Goal: Task Accomplishment & Management: Use online tool/utility

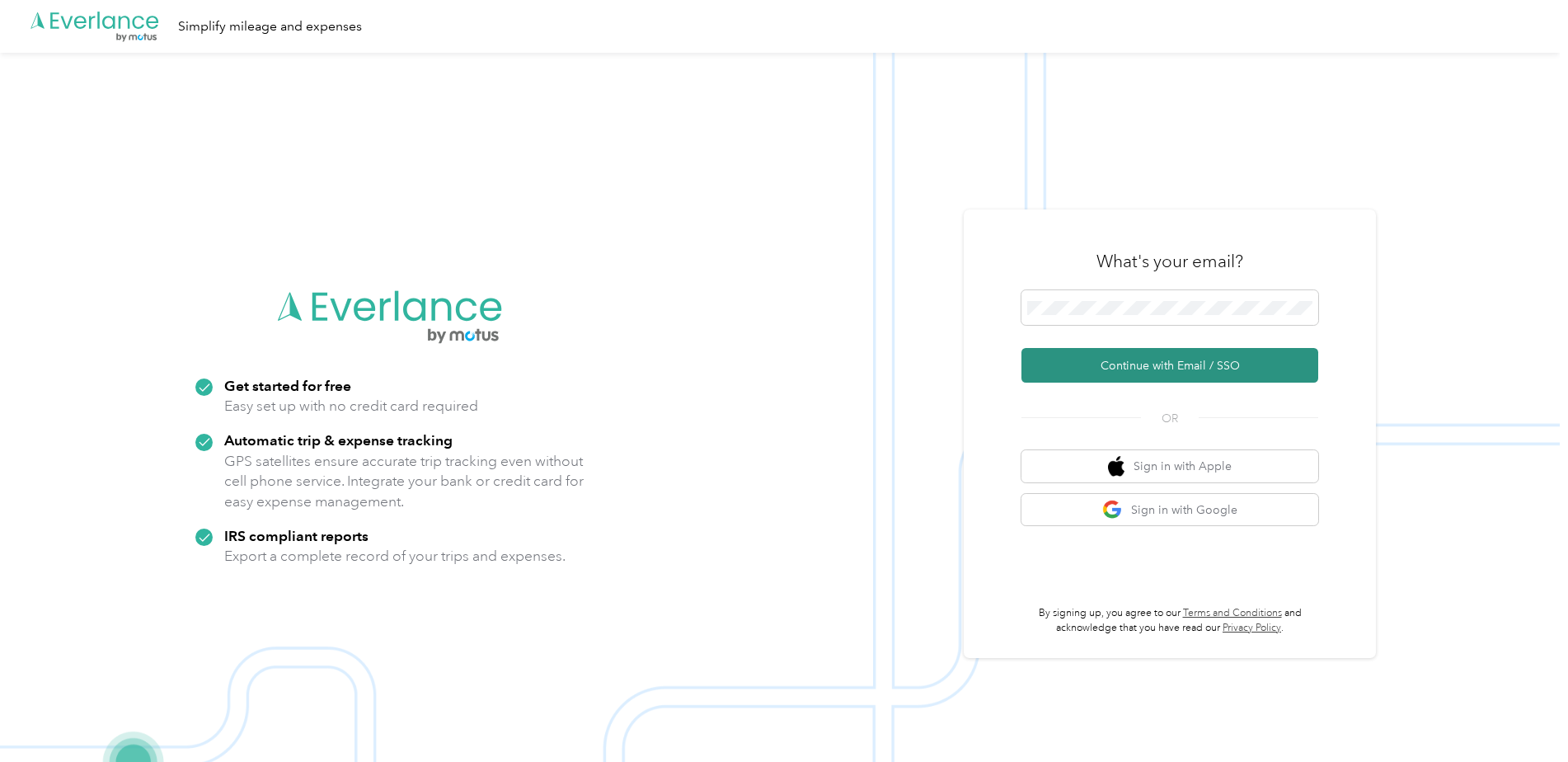
click at [1109, 362] on button "Continue with Email / SSO" at bounding box center [1170, 365] width 297 height 34
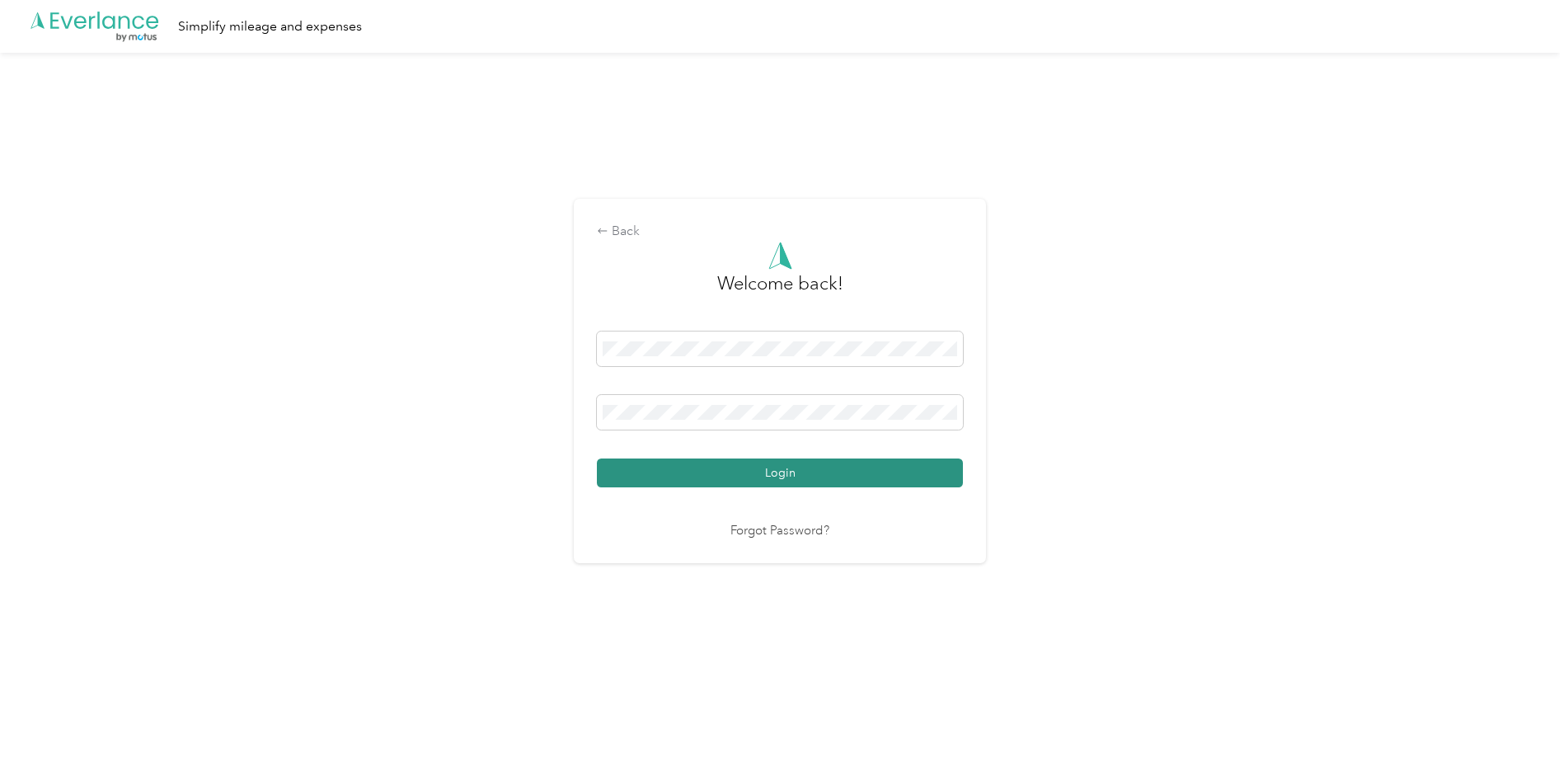
click at [748, 473] on button "Login" at bounding box center [780, 473] width 366 height 29
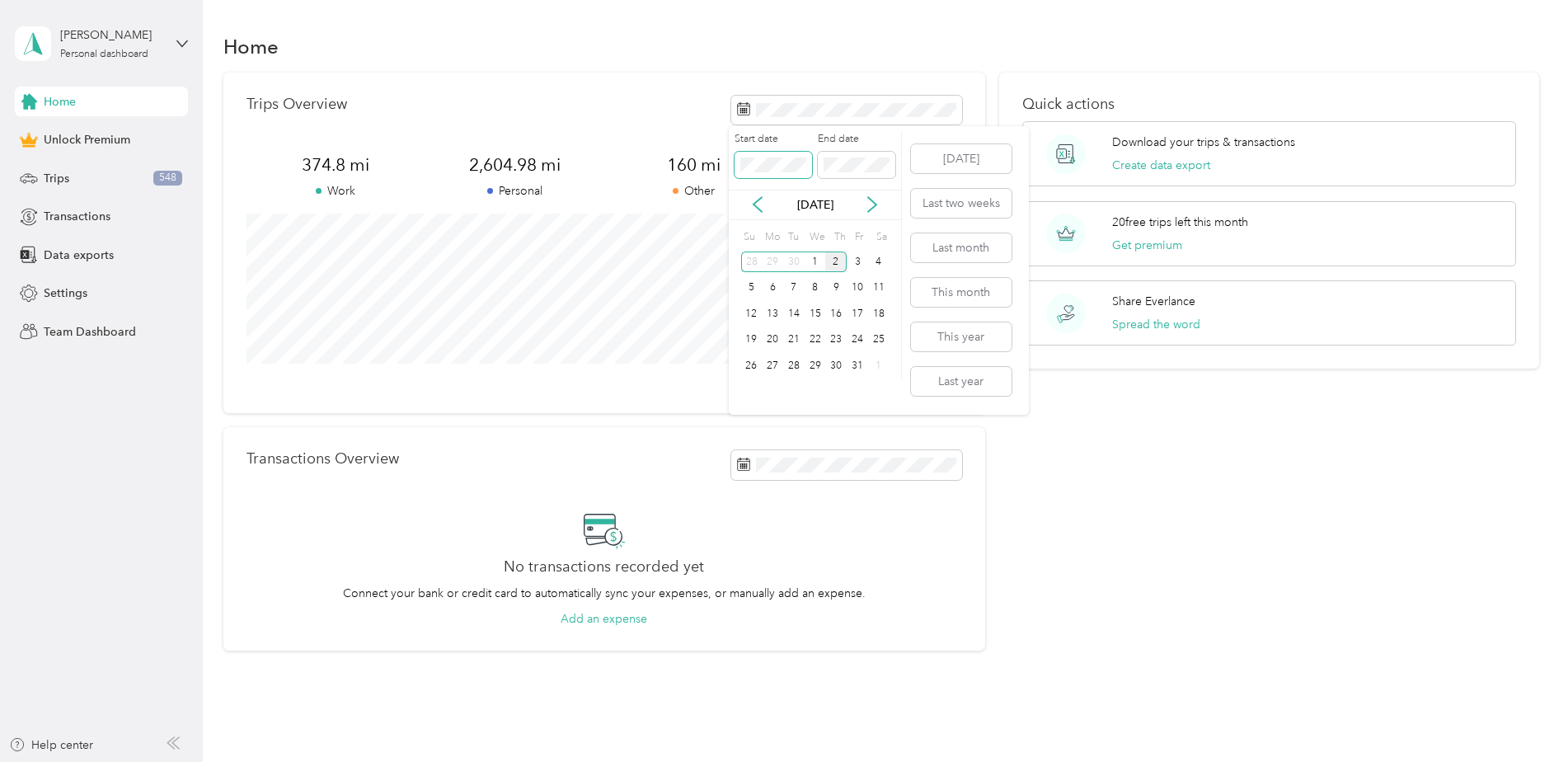
click at [674, 150] on body "[PERSON_NAME] S Personal dashboard Home Unlock Premium Trips 548 Transactions D…" at bounding box center [780, 381] width 1560 height 762
drag, startPoint x: 372, startPoint y: 679, endPoint x: 542, endPoint y: 680, distance: 170.0
click at [374, 679] on div "Home Trips Overview 662.1 mi Work 3,949.5 mi Personal 301.9 mi Other 0 mi Uncla…" at bounding box center [881, 370] width 1357 height 741
click at [74, 256] on span "Data exports" at bounding box center [78, 255] width 70 height 17
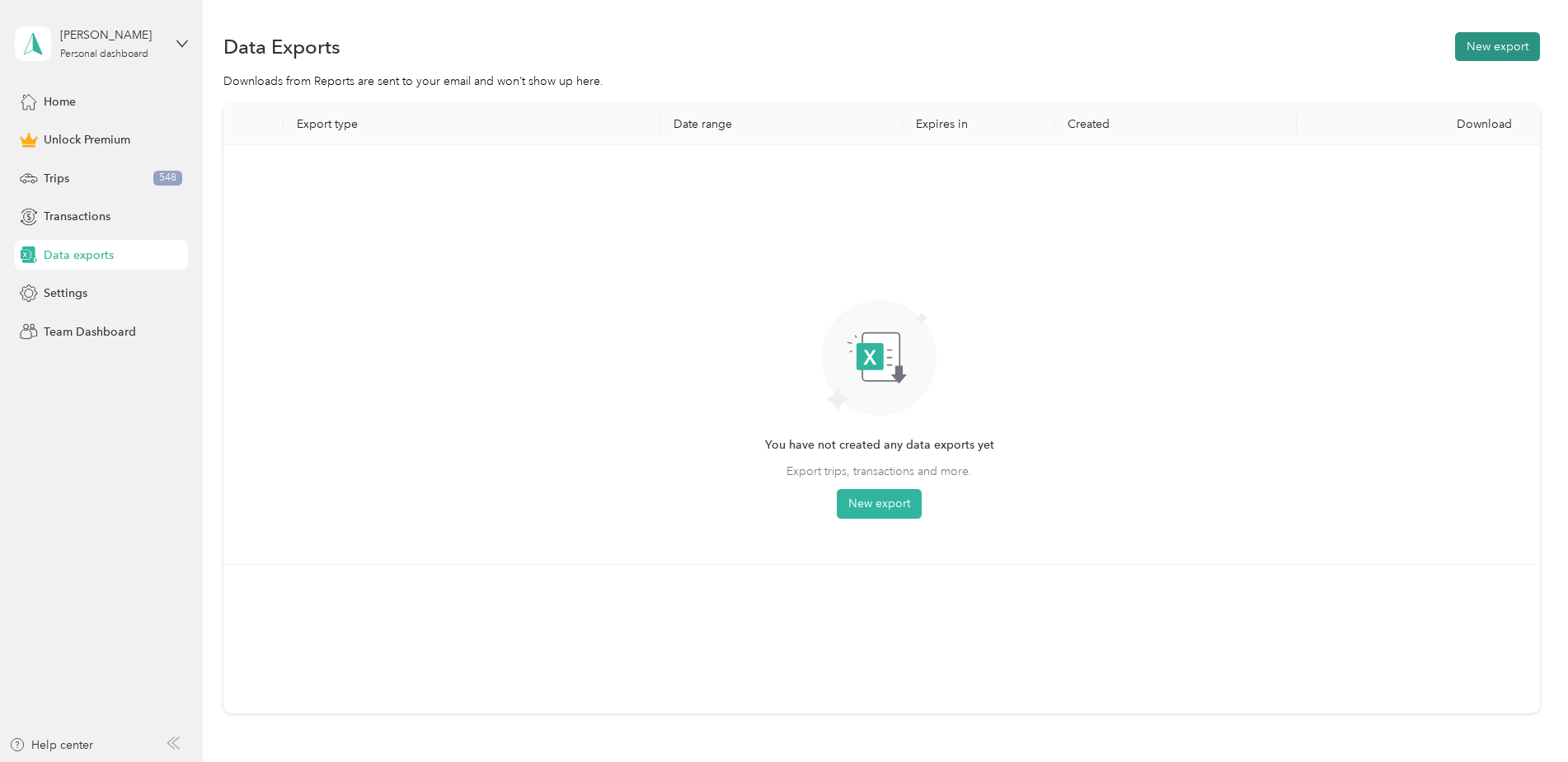
click at [1513, 51] on button "New export" at bounding box center [1497, 47] width 85 height 29
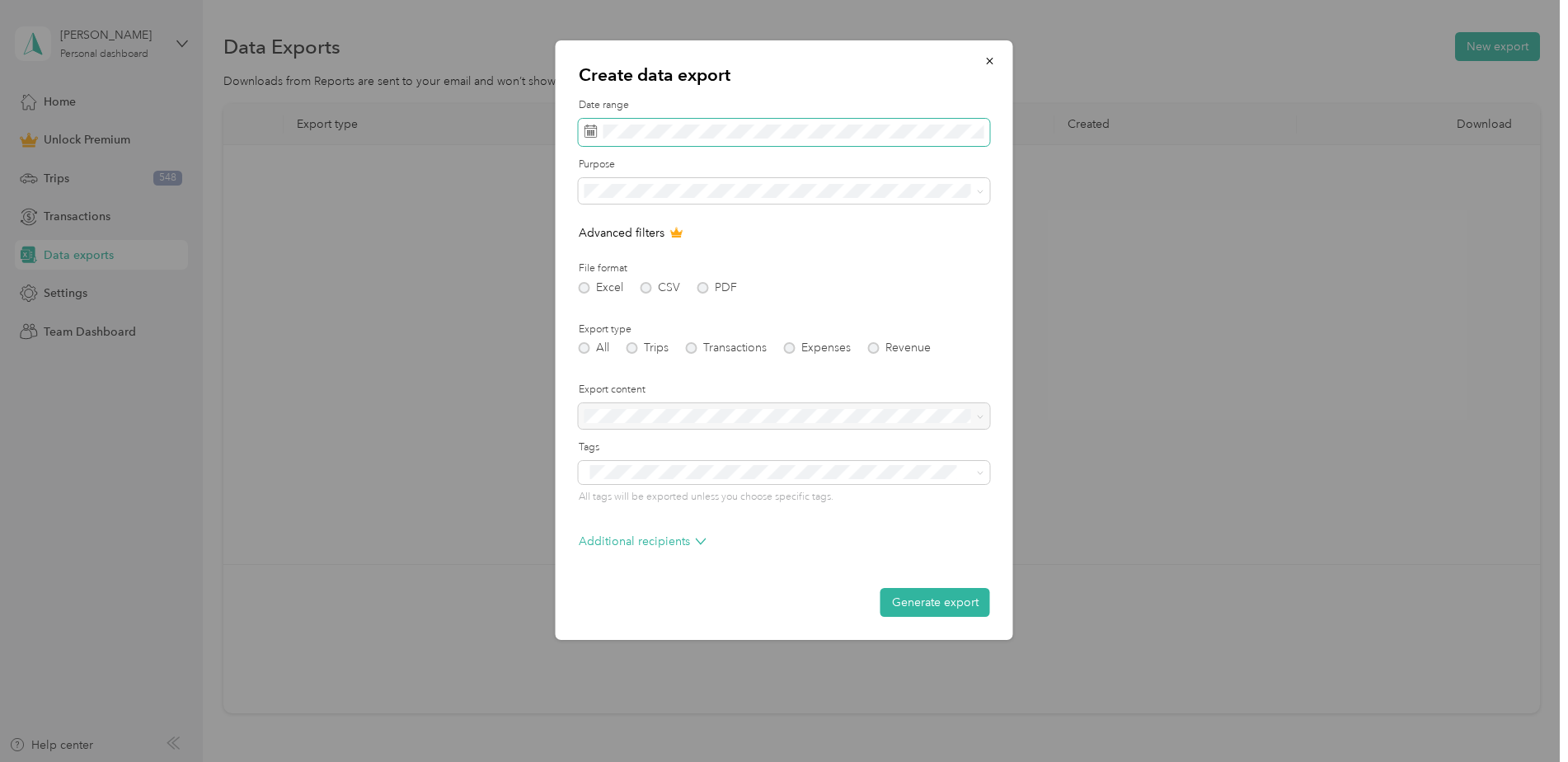
click at [584, 109] on div "Date range" at bounding box center [784, 122] width 412 height 48
click at [634, 118] on div "Date range" at bounding box center [784, 122] width 412 height 48
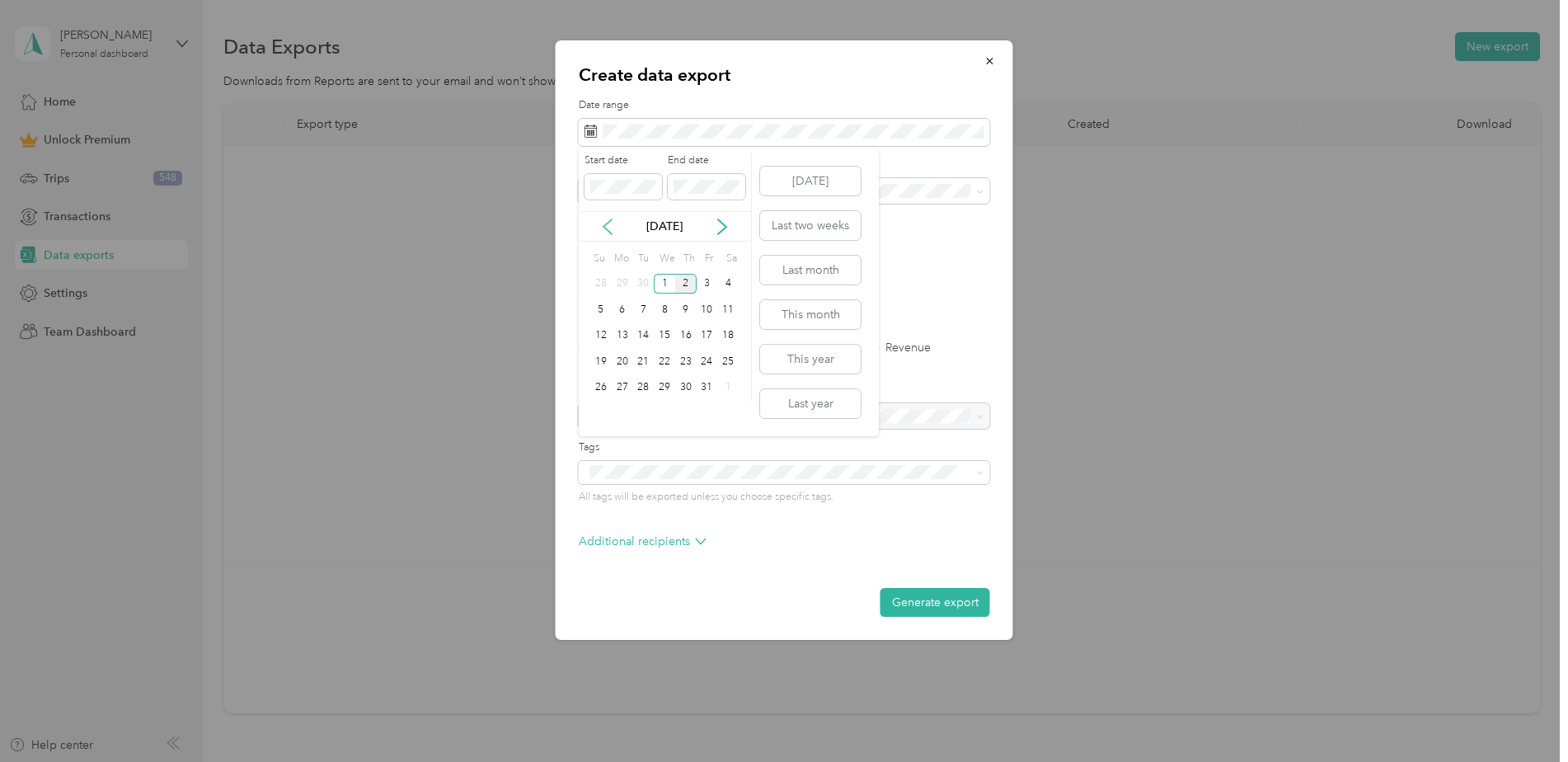
click at [612, 224] on icon at bounding box center [607, 227] width 16 height 16
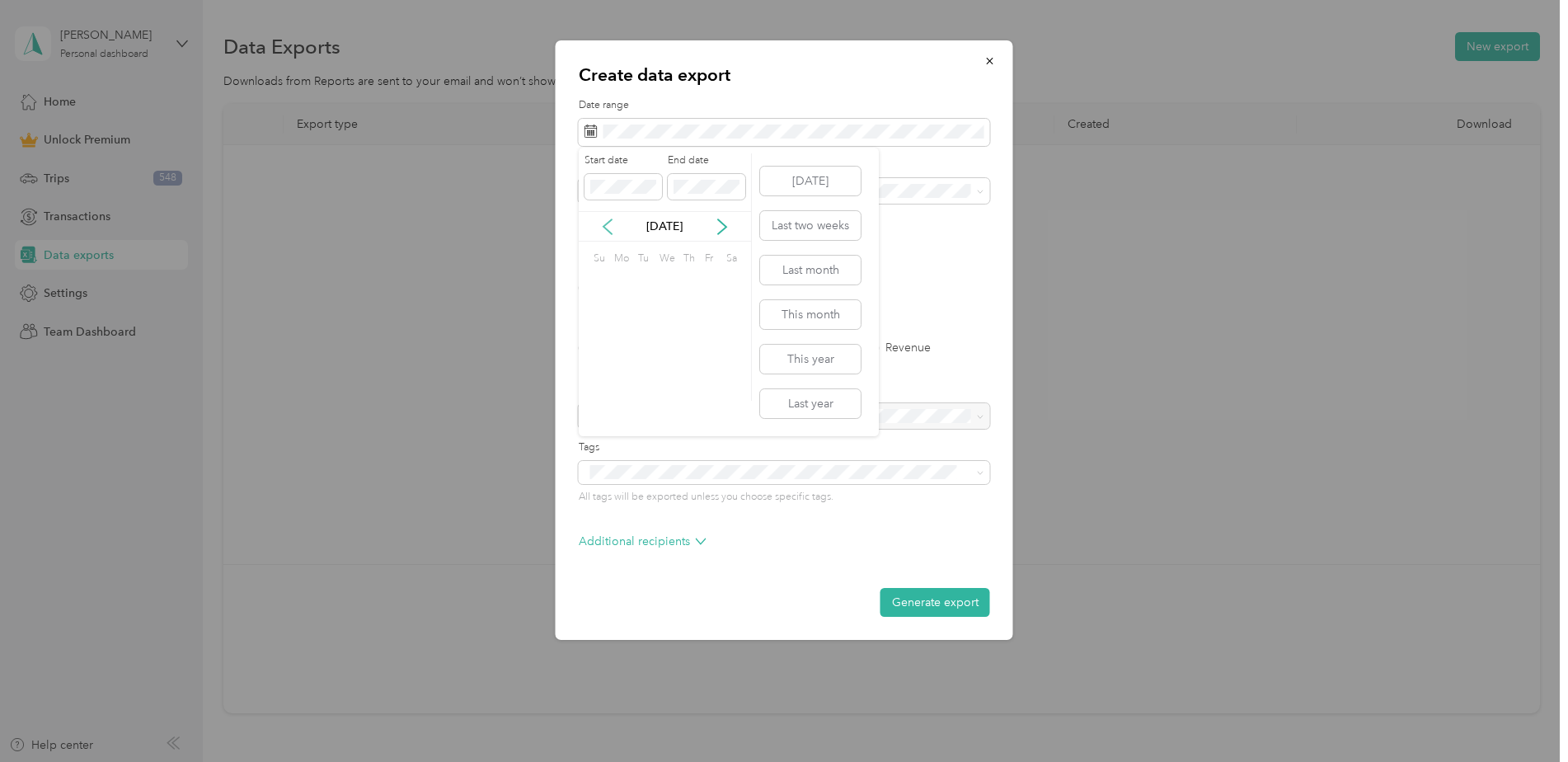
click at [612, 224] on icon at bounding box center [607, 227] width 16 height 16
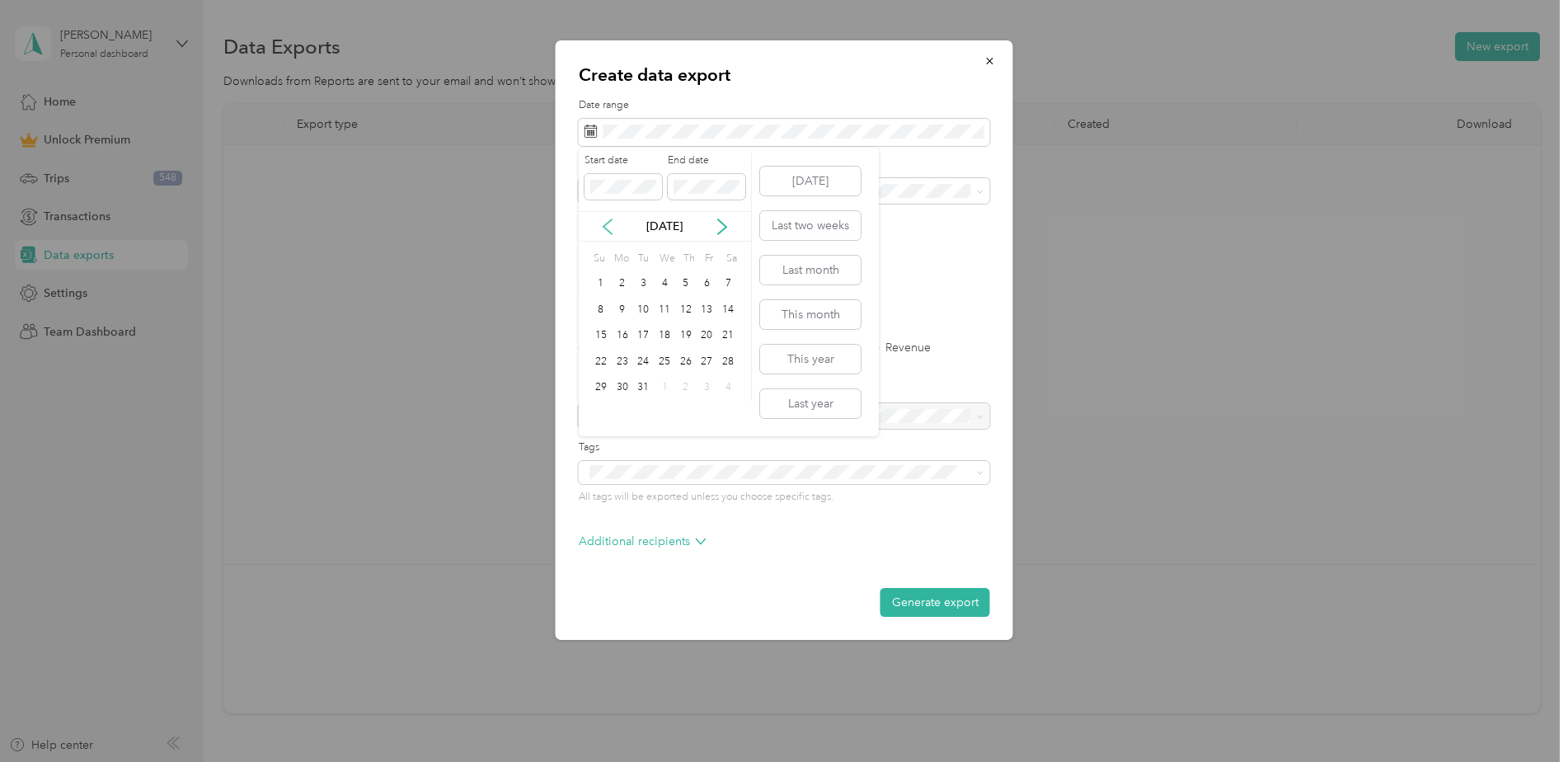
click at [612, 224] on icon at bounding box center [607, 227] width 16 height 16
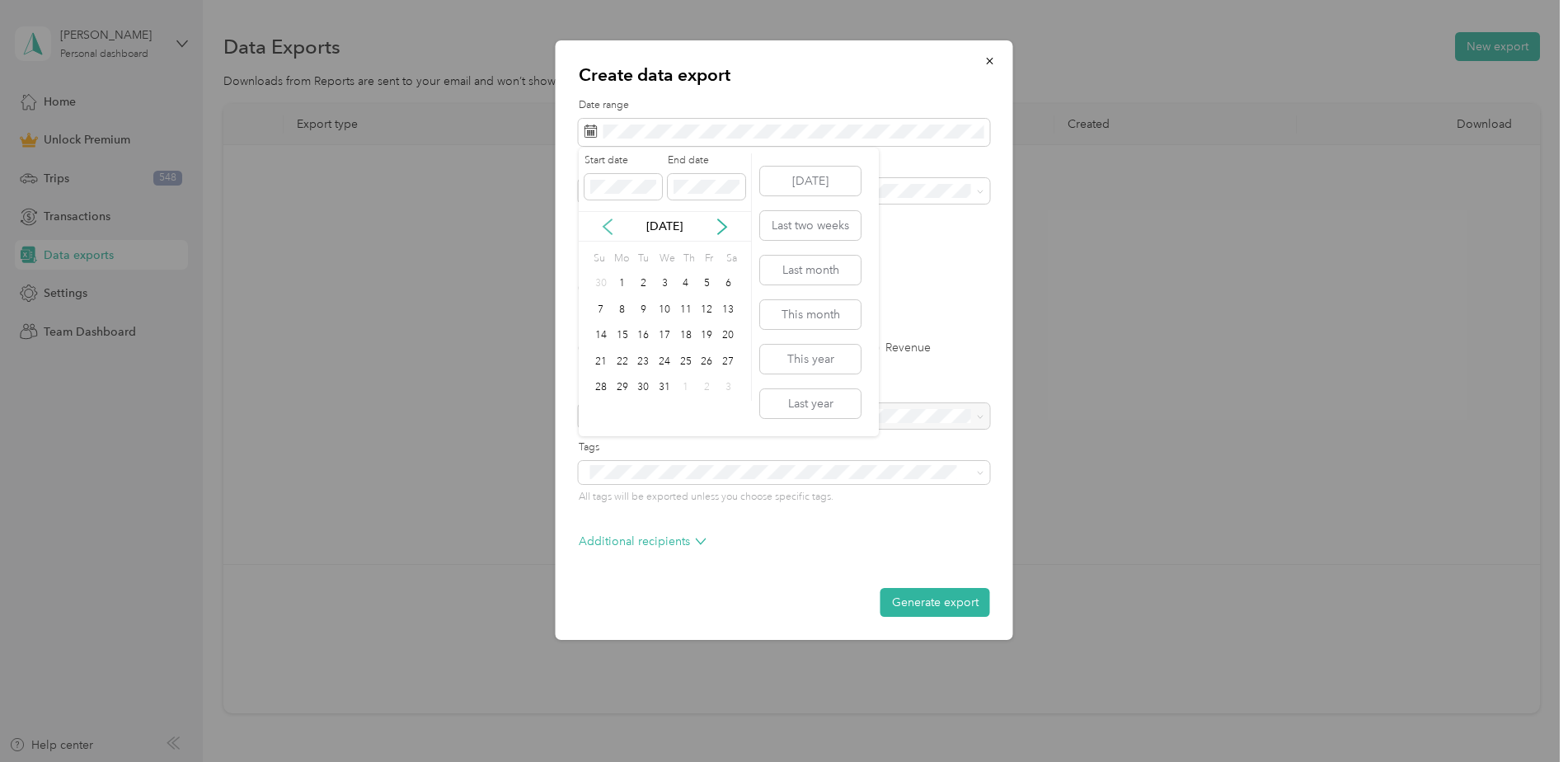
click at [611, 224] on icon at bounding box center [607, 227] width 16 height 16
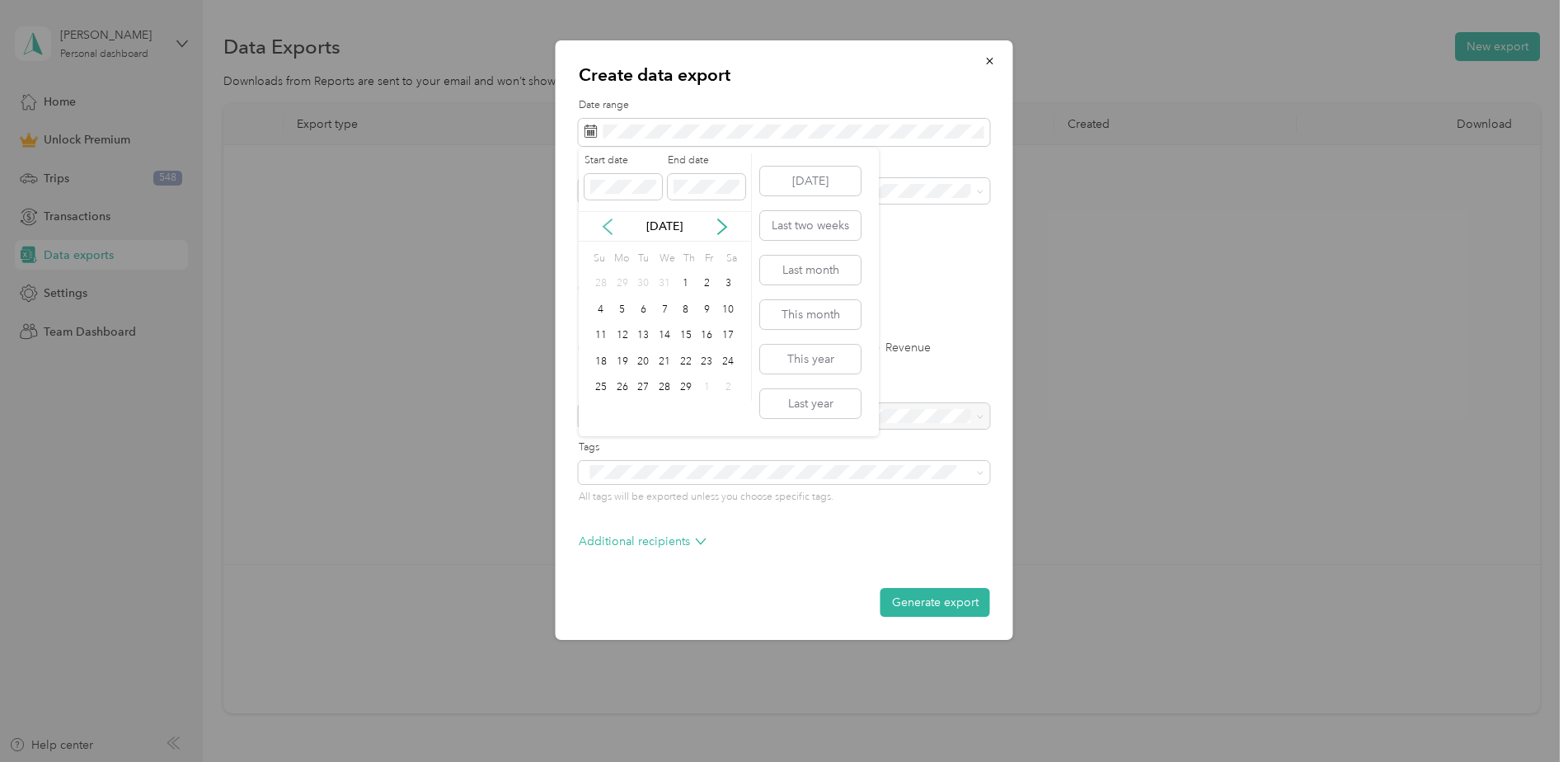
click at [611, 224] on icon at bounding box center [607, 227] width 16 height 16
click at [620, 280] on div "1" at bounding box center [622, 284] width 21 height 21
click at [724, 226] on icon at bounding box center [722, 228] width 9 height 15
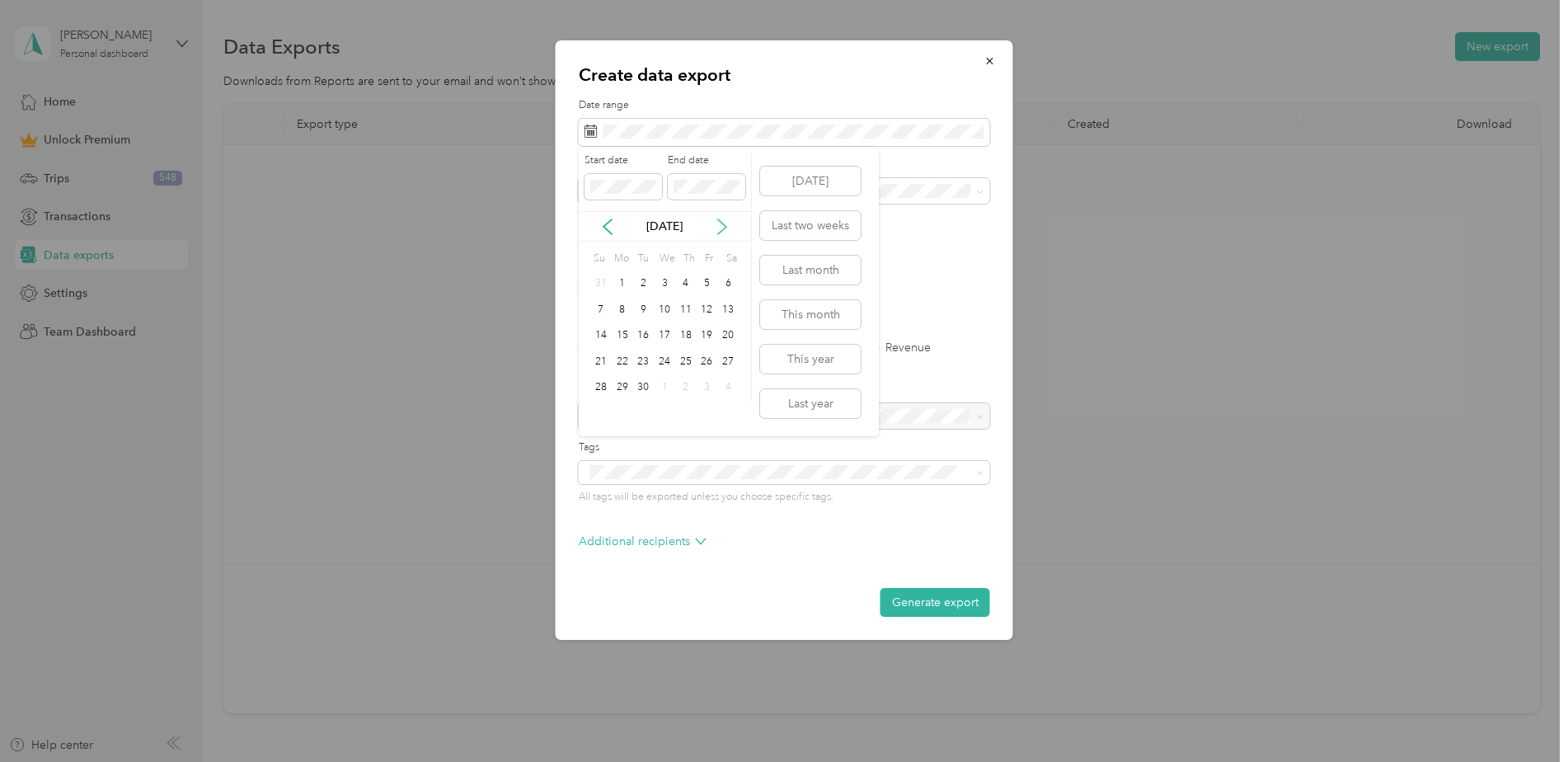
click at [724, 226] on icon at bounding box center [722, 228] width 9 height 15
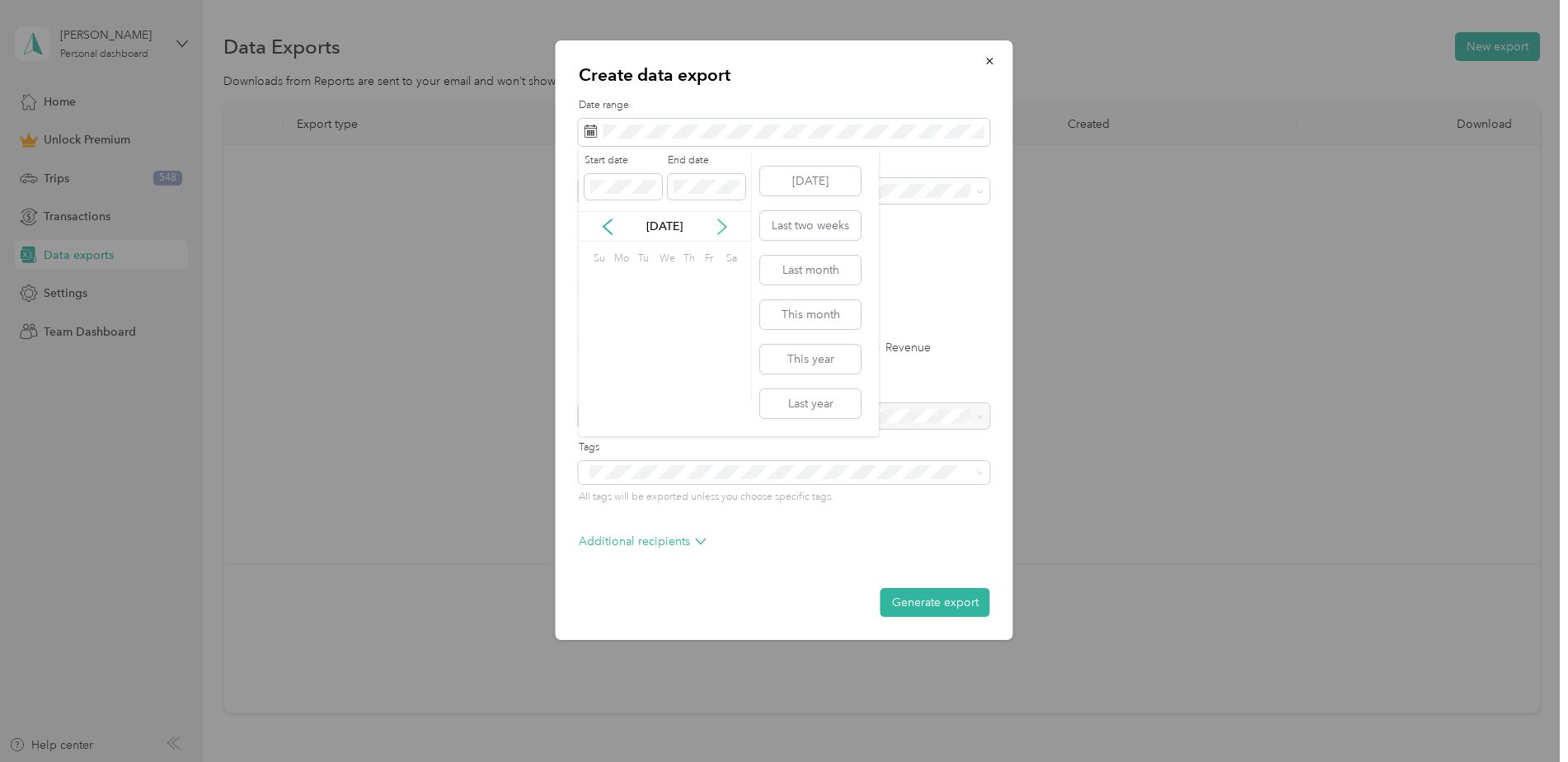
click at [724, 226] on icon at bounding box center [722, 228] width 9 height 15
click at [651, 387] on div "31" at bounding box center [643, 388] width 21 height 21
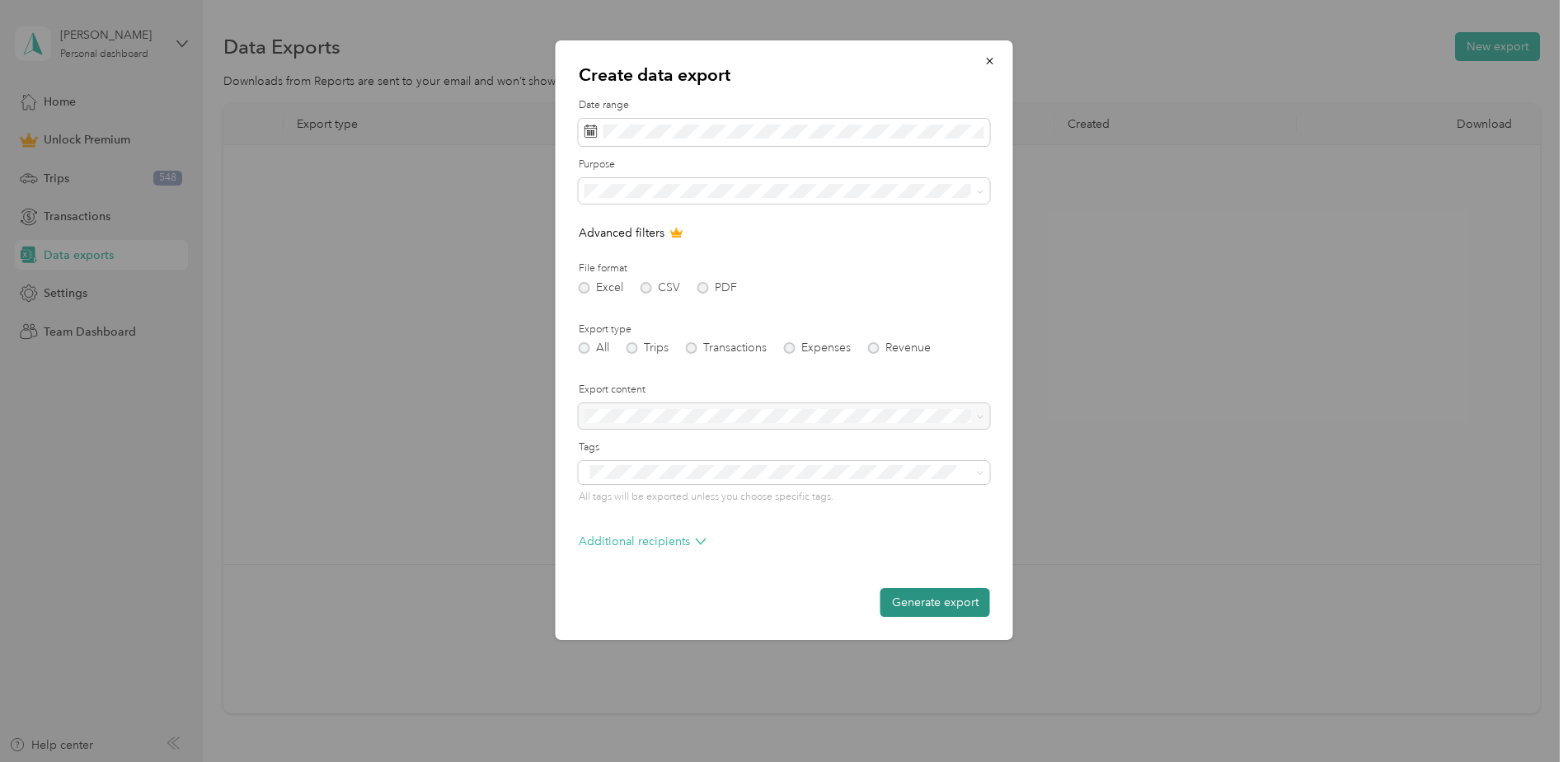
click at [948, 602] on button "Generate export" at bounding box center [935, 602] width 110 height 29
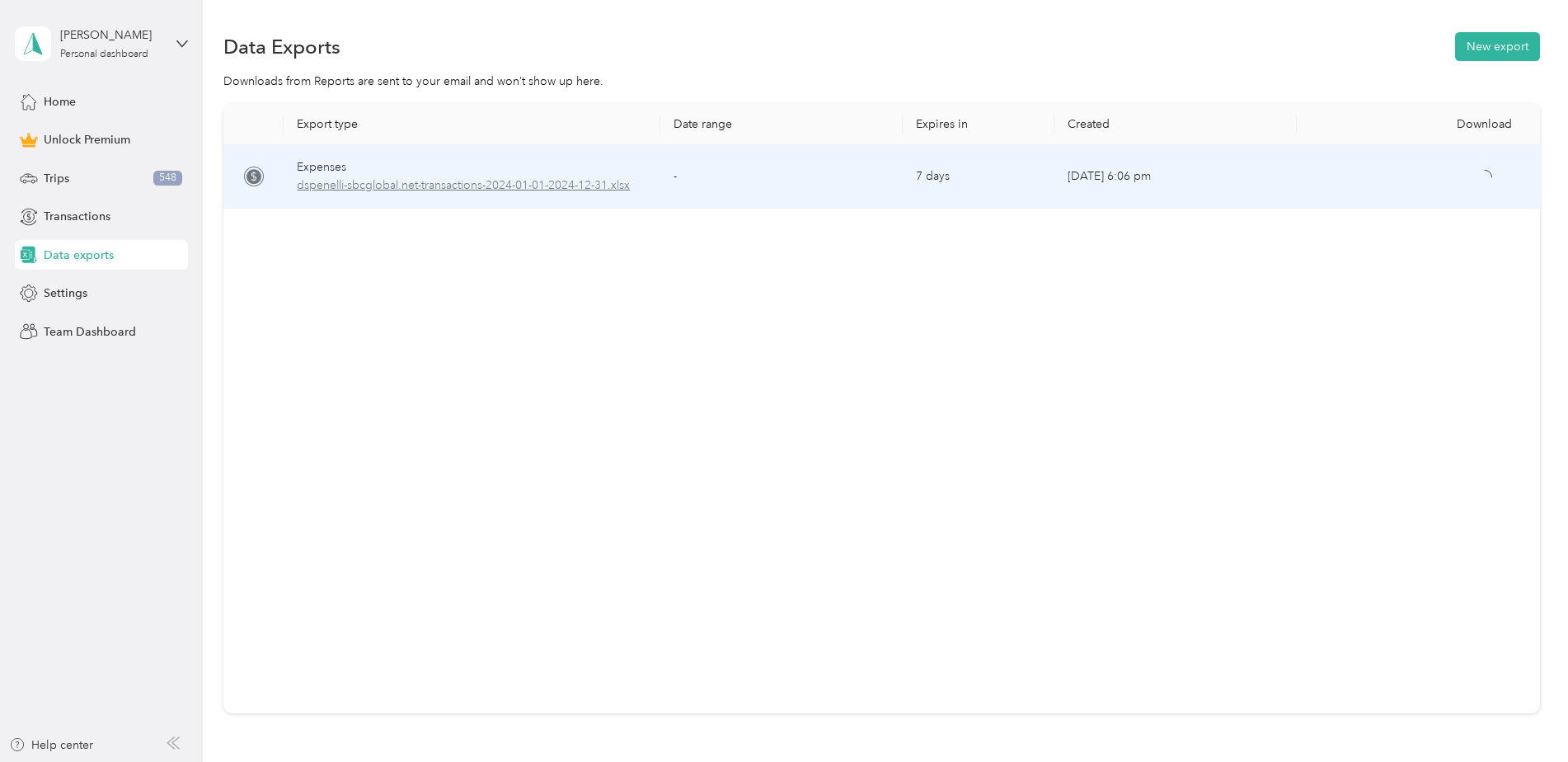
click at [581, 186] on span "dspenelli-sbcglobal.net-transactions-2024-01-01-2024-12-31.xlsx" at bounding box center [472, 185] width 350 height 18
click at [499, 184] on span "dspenelli-sbcglobal.net-trips-2024-01-01-2024-12-31.xlsx" at bounding box center [472, 185] width 350 height 18
click at [1486, 182] on icon "button" at bounding box center [1486, 178] width 15 height 15
